Goal: Find specific page/section

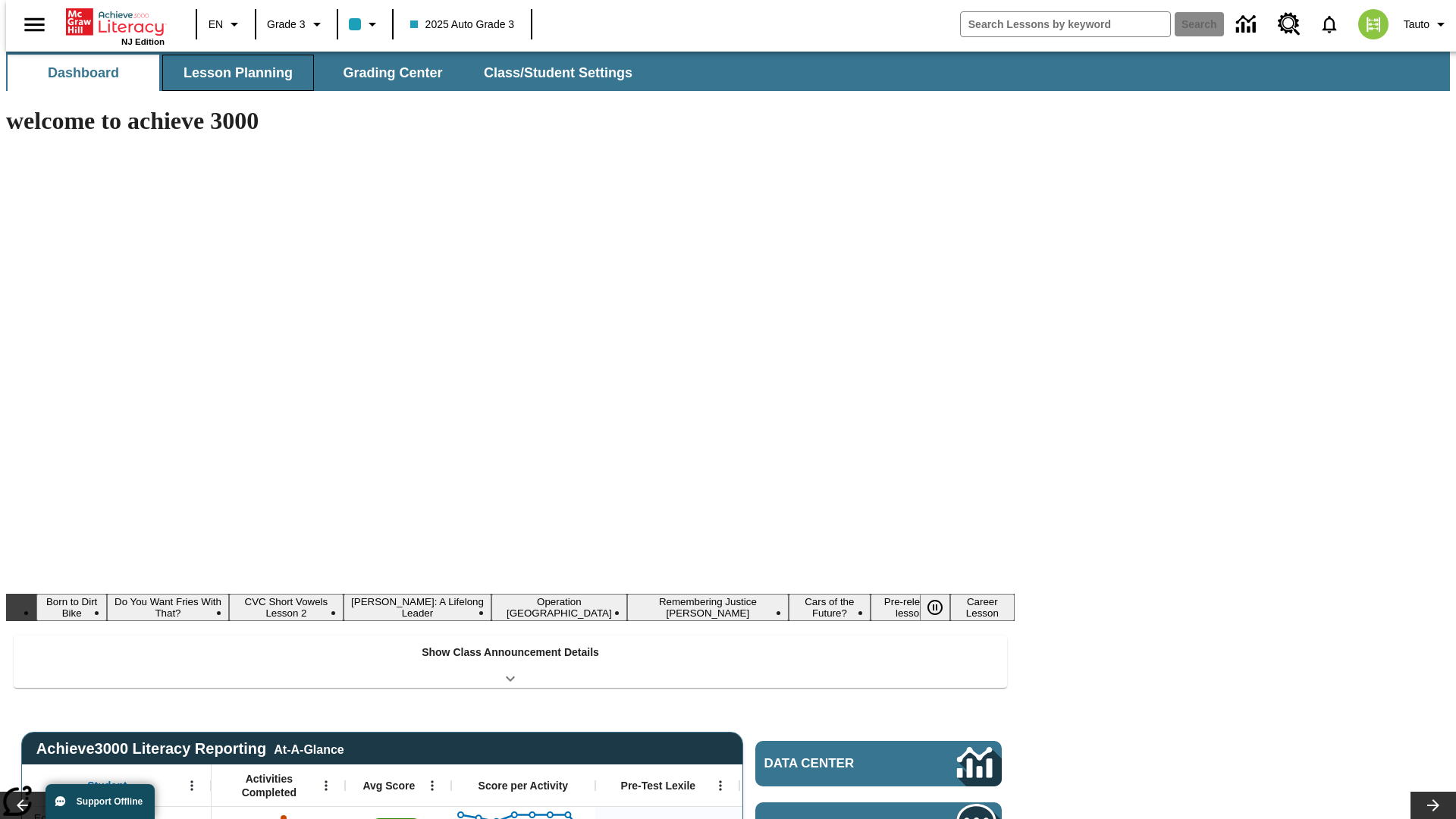
click at [232, 73] on button "Lesson Planning" at bounding box center [238, 73] width 151 height 36
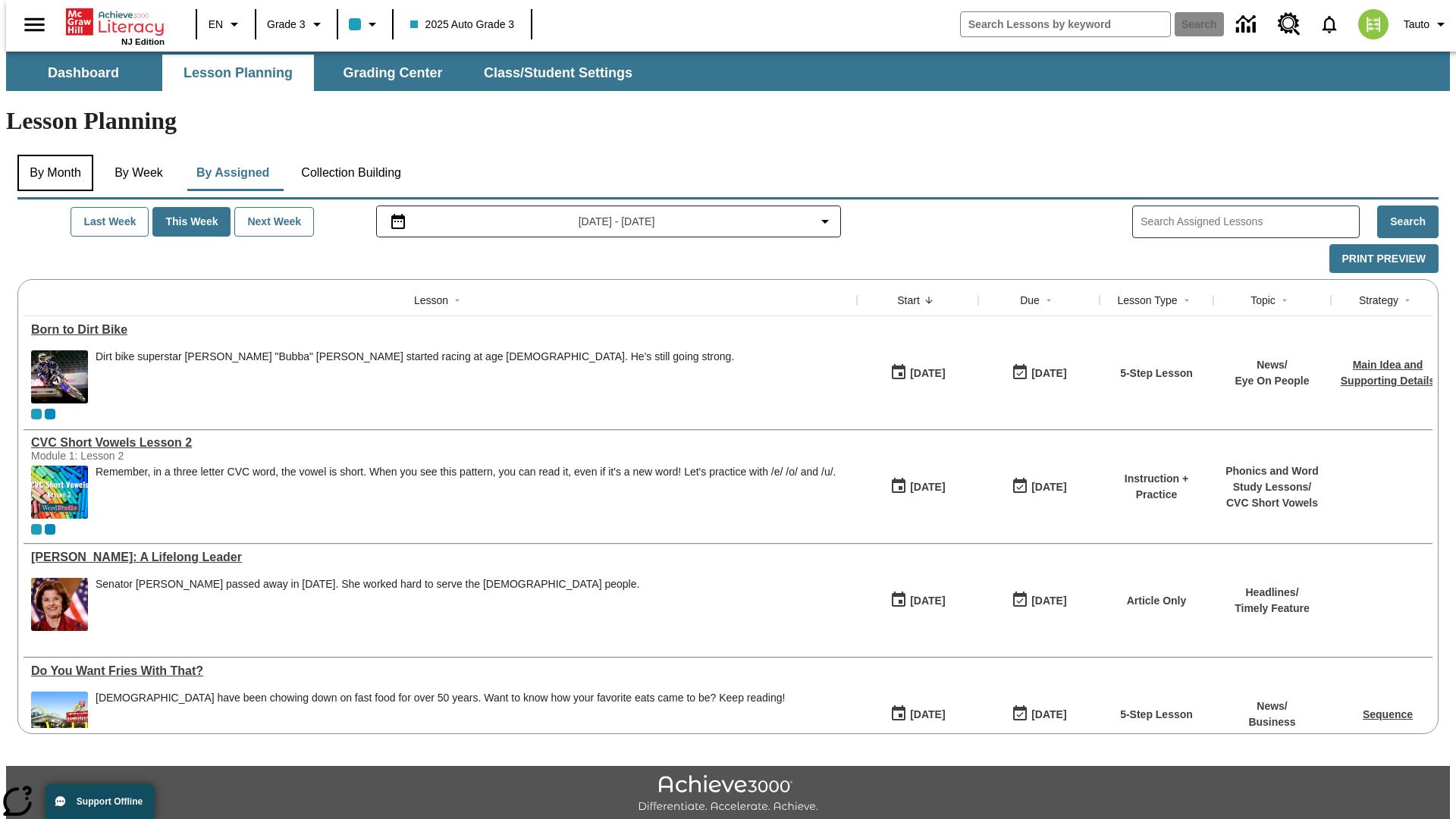
click at [51, 154] on button "By Month" at bounding box center [56, 172] width 76 height 36
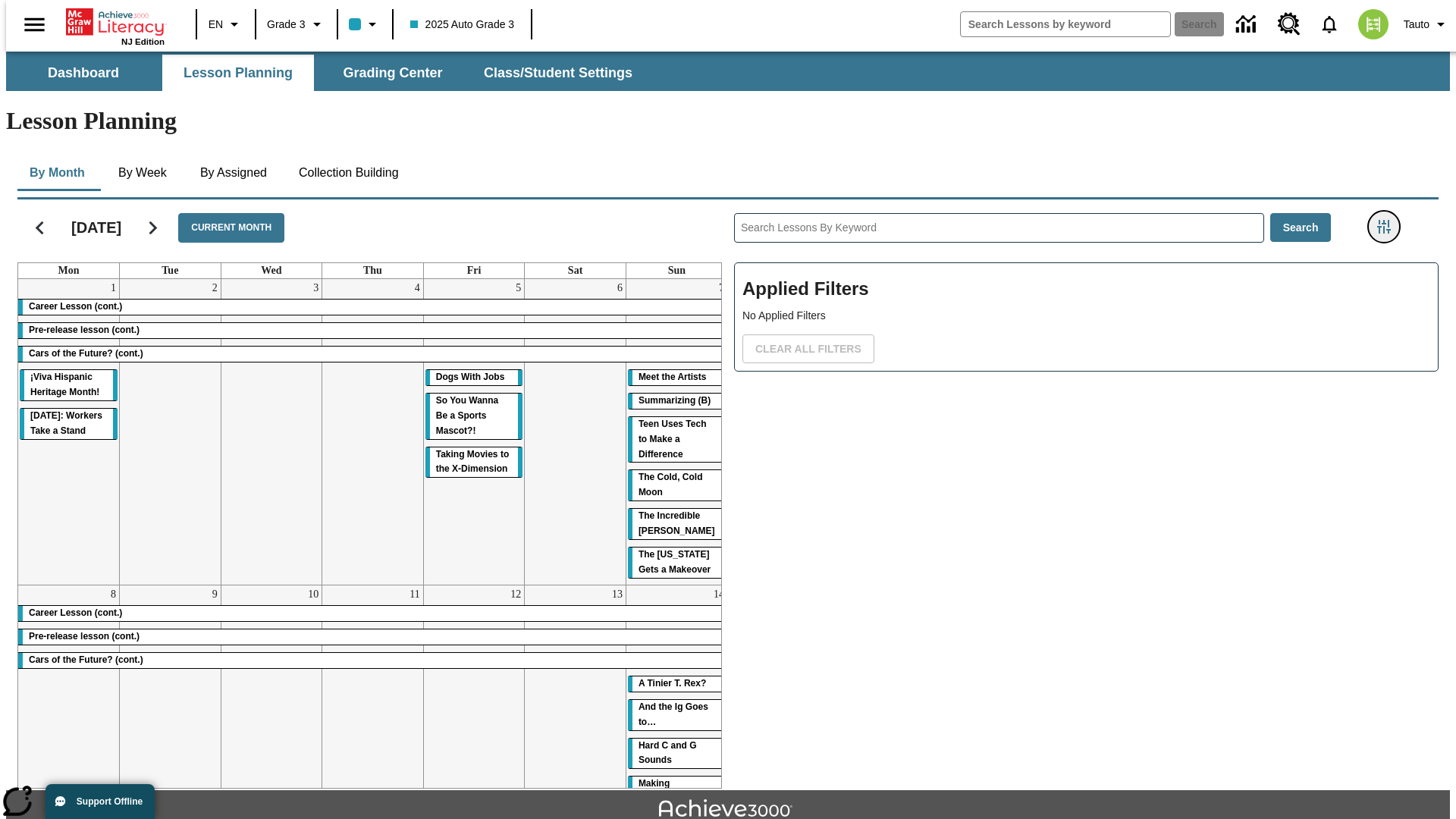
click at [1389, 220] on icon "Filters Side menu" at bounding box center [1384, 227] width 14 height 14
